Goal: Information Seeking & Learning: Learn about a topic

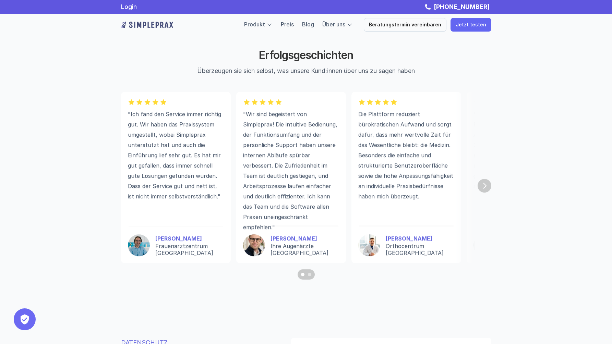
scroll to position [1815, 0]
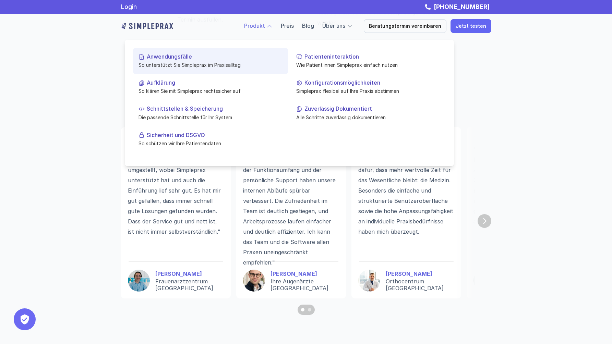
click at [197, 82] on p "Aufklärung" at bounding box center [215, 83] width 136 height 7
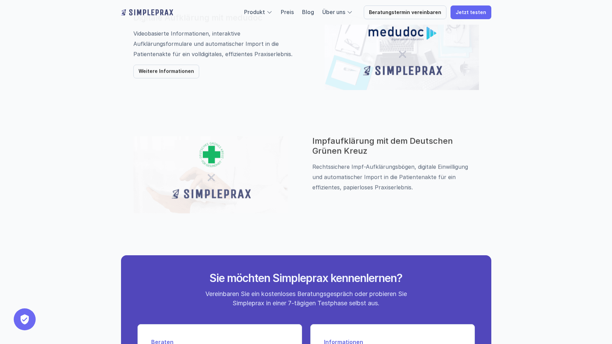
scroll to position [551, 0]
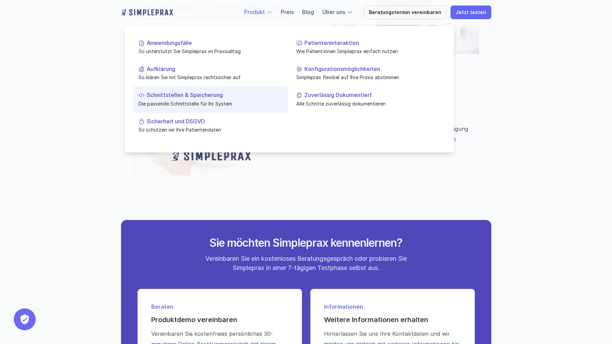
click at [228, 89] on link "Schnittstellen & Speicherung Die passende Schnittstelle für Ihr System" at bounding box center [210, 99] width 155 height 26
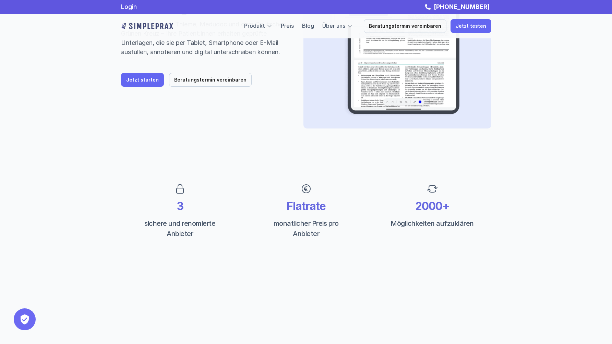
scroll to position [145, 0]
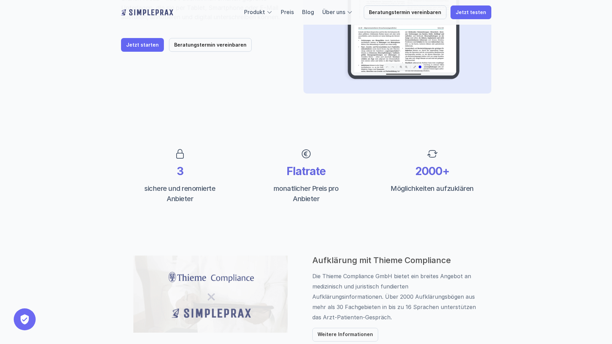
drag, startPoint x: 478, startPoint y: 197, endPoint x: 148, endPoint y: 148, distance: 334.3
click at [148, 148] on div "3 sichere und renomierte Anbieter Flatrate monatlicher Preis pro Anbieter 2000+…" at bounding box center [307, 177] width 412 height 104
click at [148, 148] on div "3 sichere und renomierte Anbieter" at bounding box center [180, 176] width 118 height 62
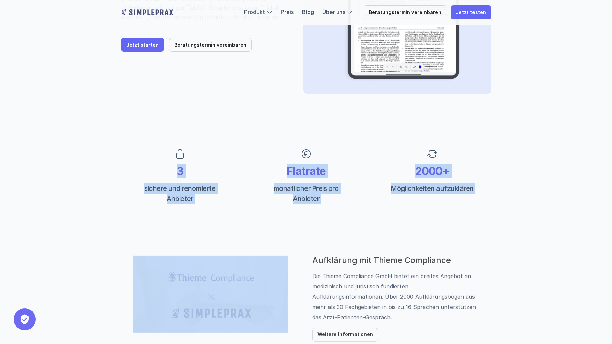
drag, startPoint x: 148, startPoint y: 148, endPoint x: 485, endPoint y: 189, distance: 339.8
click at [480, 189] on div "3 sichere und renomierte Anbieter Flatrate monatlicher Preis pro Anbieter 2000+…" at bounding box center [307, 177] width 412 height 104
click at [485, 189] on div "2000+ Möglichkeiten aufzuklären" at bounding box center [433, 171] width 118 height 52
